Goal: Transaction & Acquisition: Obtain resource

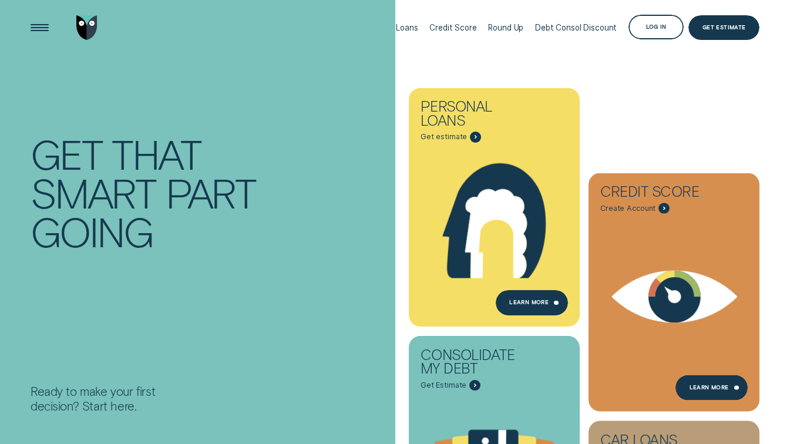
click at [410, 31] on div "Loans" at bounding box center [407, 27] width 22 height 9
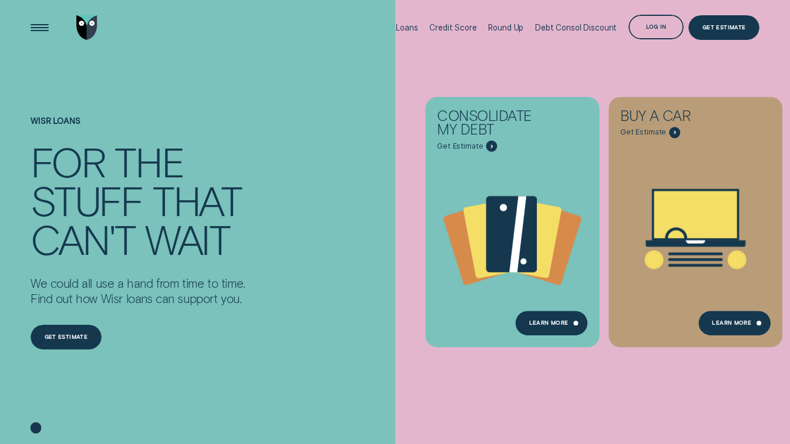
click at [641, 408] on div "Consolidate my debt Get Estimate Loans - Debt Consolidation Learn more Learn mo…" at bounding box center [790, 222] width 790 height 444
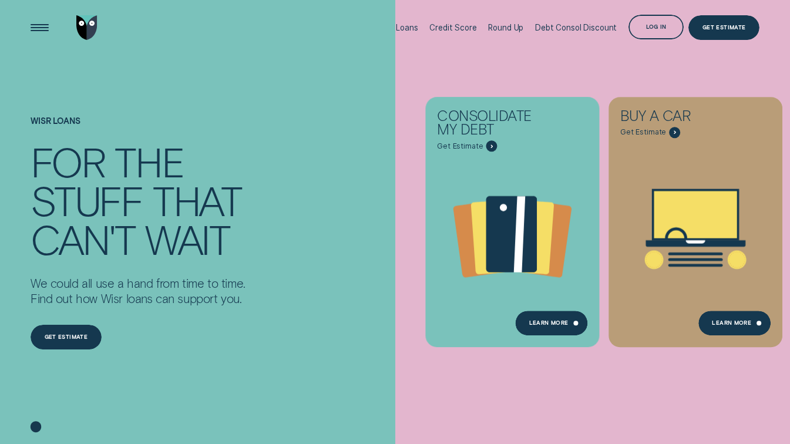
click at [177, 150] on div "the" at bounding box center [149, 161] width 69 height 39
click at [24, 28] on div "Open Menu" at bounding box center [39, 27] width 35 height 35
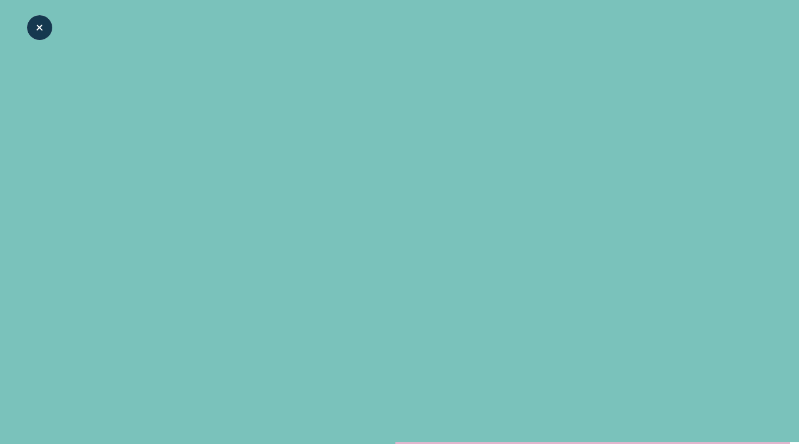
click at [42, 31] on div "Close Menu" at bounding box center [39, 27] width 35 height 35
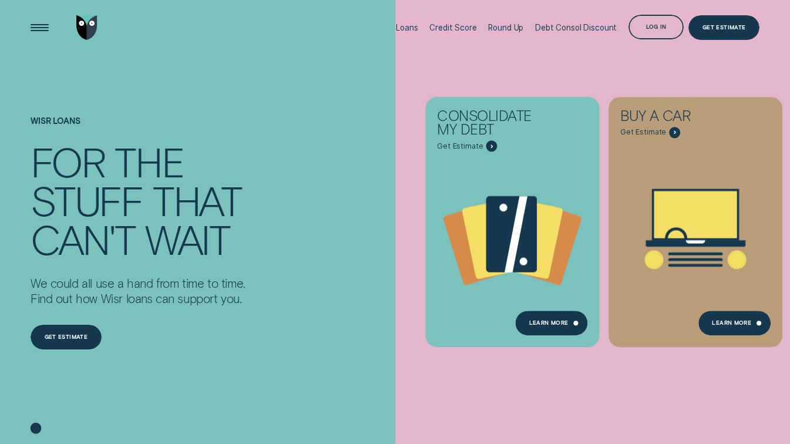
click at [414, 22] on div "Loans" at bounding box center [407, 27] width 22 height 55
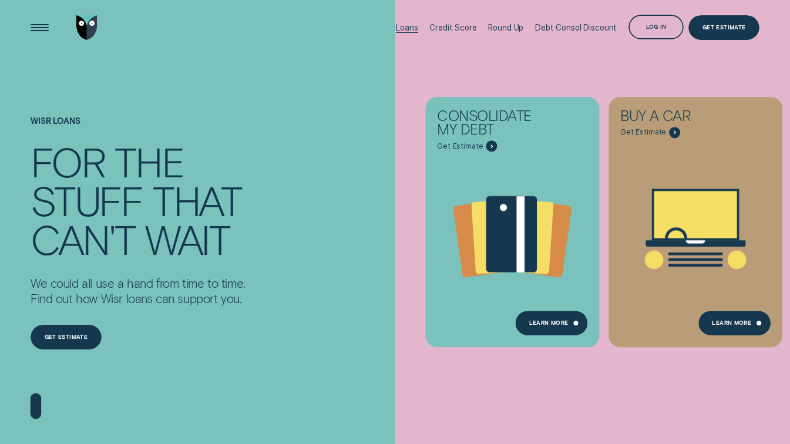
click at [80, 338] on div "Get estimate" at bounding box center [66, 338] width 43 height 5
